Goal: Task Accomplishment & Management: Complete application form

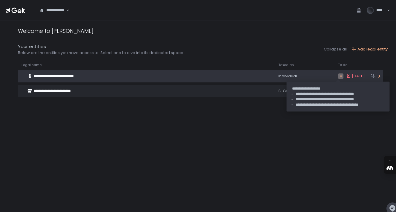
click at [352, 77] on span "[DATE]" at bounding box center [358, 76] width 13 height 5
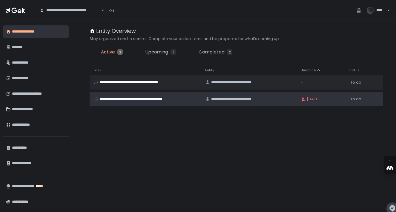
click at [315, 100] on span "[DATE]" at bounding box center [313, 99] width 13 height 5
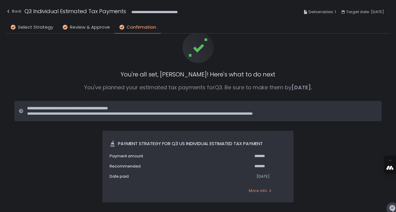
scroll to position [32, 0]
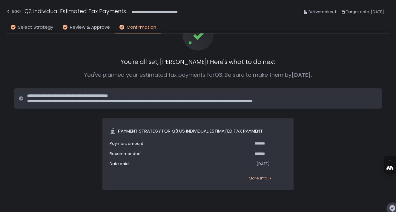
click at [260, 180] on span "More info" at bounding box center [258, 178] width 19 height 5
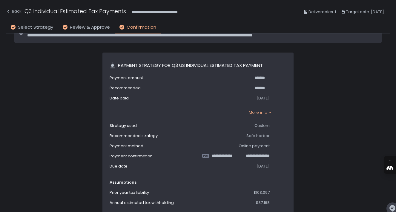
scroll to position [0, 0]
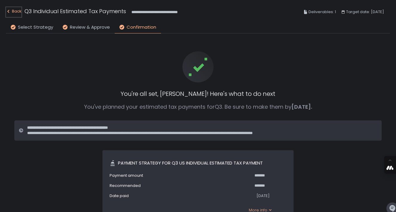
click at [17, 10] on div "Back" at bounding box center [14, 11] width 16 height 7
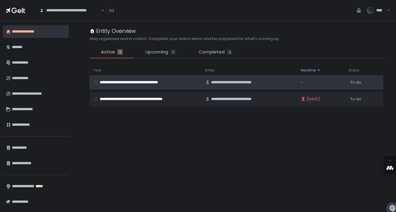
click at [128, 83] on span "**********" at bounding box center [136, 82] width 73 height 5
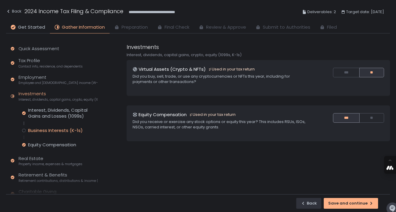
click at [64, 129] on div "Business Interests (K-1s)" at bounding box center [55, 131] width 55 height 6
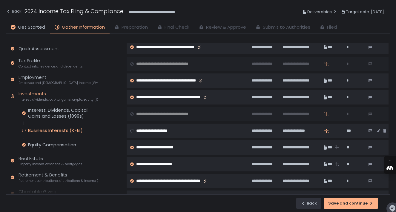
scroll to position [1655, 0]
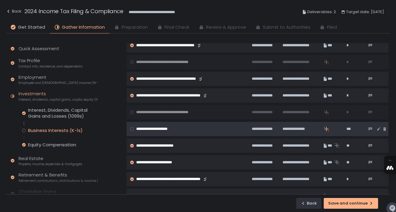
click at [175, 128] on span "**********" at bounding box center [158, 128] width 44 height 5
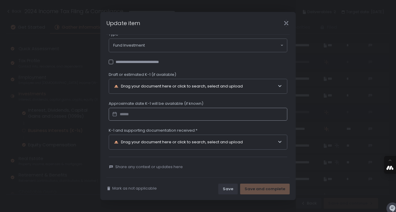
scroll to position [74, 0]
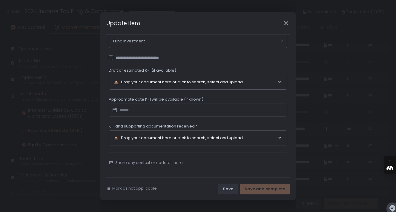
click at [150, 138] on div "Drag your document here or click to search, select and upload" at bounding box center [196, 138] width 164 height 14
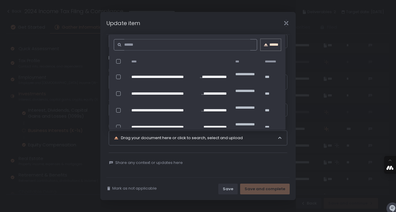
click at [270, 48] on button "******" at bounding box center [271, 44] width 20 height 11
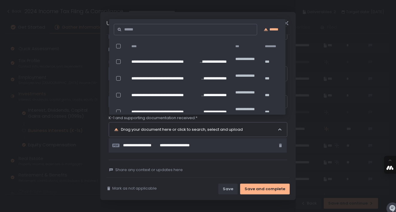
scroll to position [90, 0]
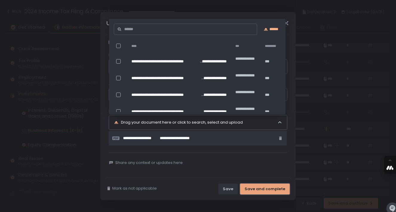
click at [261, 188] on div "Save and complete" at bounding box center [265, 188] width 41 height 5
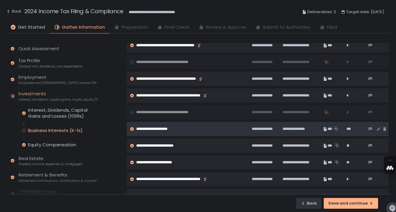
click at [175, 128] on span "**********" at bounding box center [158, 128] width 44 height 5
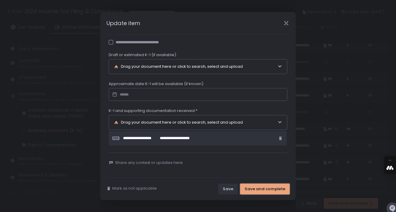
click at [262, 189] on div "Save and complete" at bounding box center [265, 188] width 41 height 5
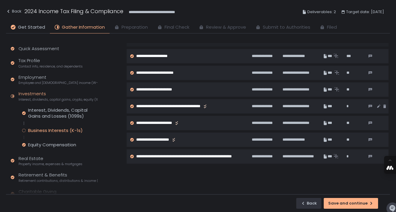
scroll to position [1759, 0]
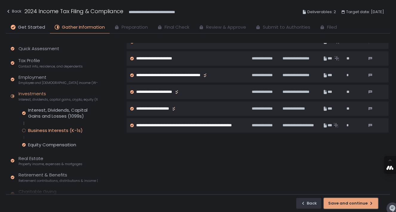
click at [340, 204] on div "Save and continue" at bounding box center [350, 203] width 45 height 5
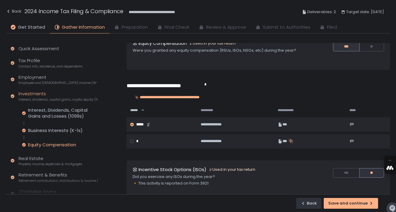
scroll to position [20, 0]
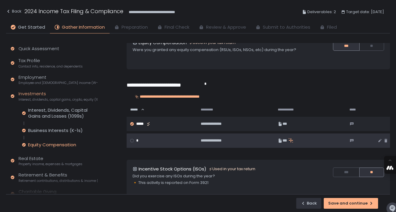
click at [224, 141] on span "**********" at bounding box center [215, 140] width 28 height 5
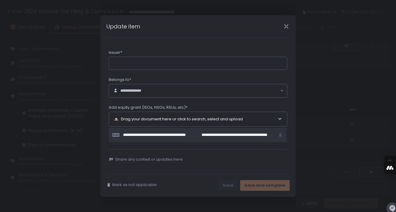
click at [285, 28] on div "Update item" at bounding box center [197, 26] width 195 height 22
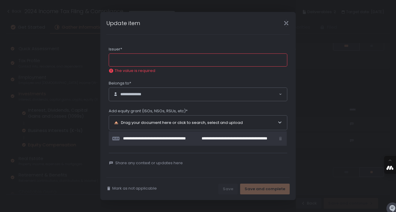
click at [286, 26] on div "Update item" at bounding box center [197, 23] width 195 height 22
click at [286, 22] on icon "Close" at bounding box center [286, 23] width 6 height 6
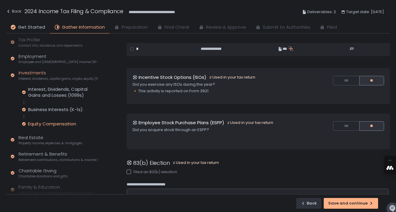
scroll to position [31, 0]
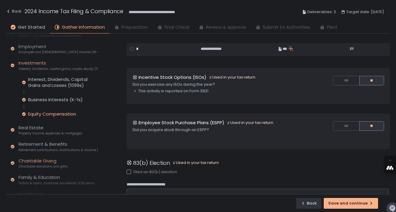
click at [52, 165] on span "Charitable donations and gifts" at bounding box center [43, 166] width 49 height 4
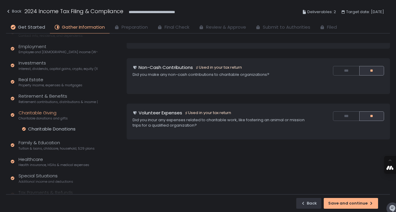
scroll to position [47, 0]
click at [339, 114] on button "***" at bounding box center [346, 117] width 26 height 10
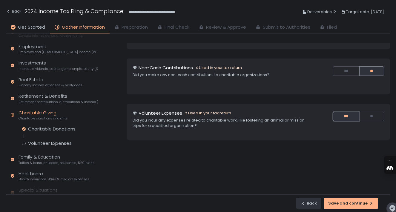
scroll to position [52, 0]
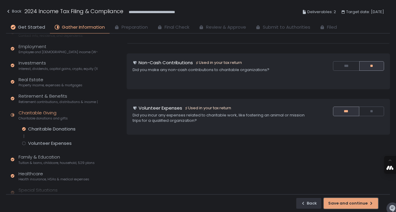
click at [362, 203] on div "Save and continue" at bounding box center [350, 203] width 45 height 5
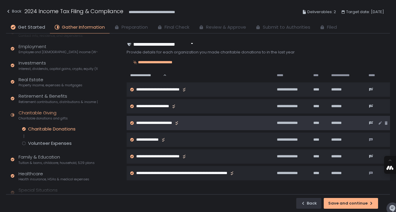
scroll to position [3, 0]
